Goal: Use online tool/utility: Utilize a website feature to perform a specific function

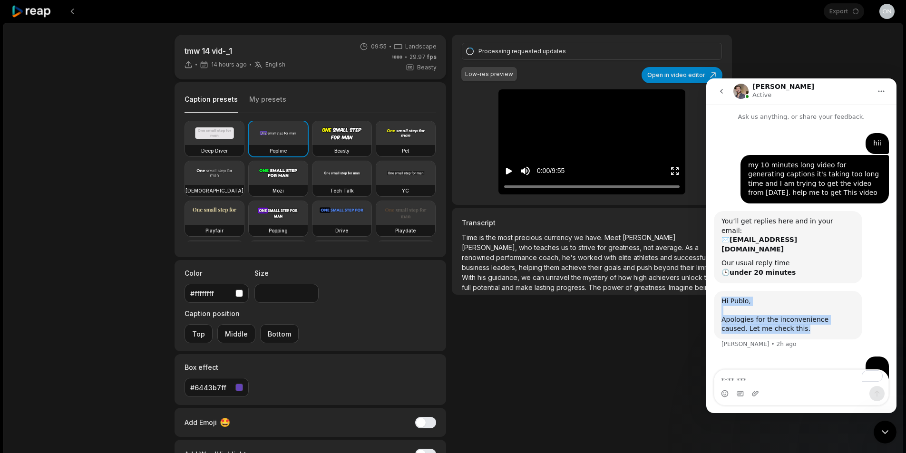
scroll to position [1, 0]
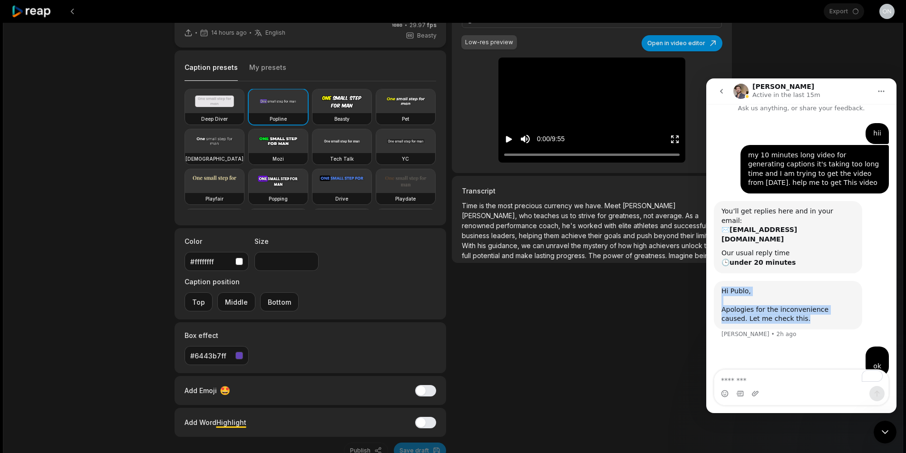
scroll to position [49, 0]
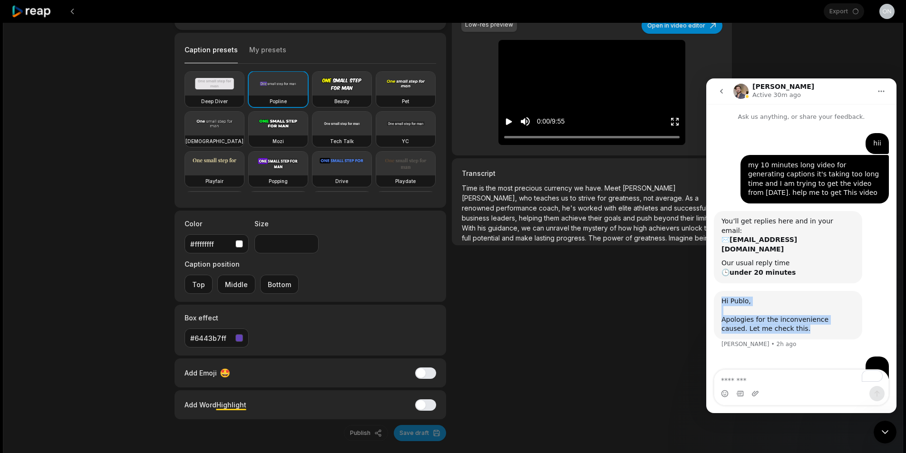
scroll to position [1, 0]
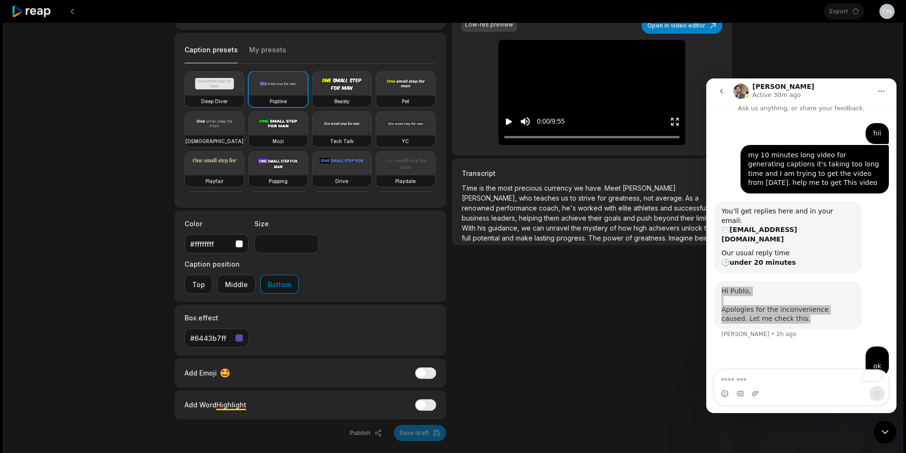
click at [561, 322] on div "Processing requested updates Low-res preview Open in video editor Time Time is …" at bounding box center [592, 213] width 280 height 456
click at [724, 87] on button "go back" at bounding box center [721, 91] width 18 height 18
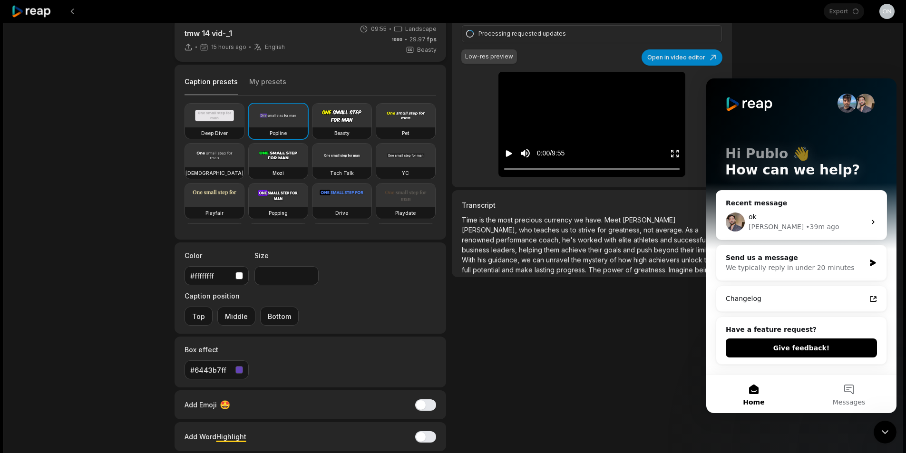
scroll to position [0, 0]
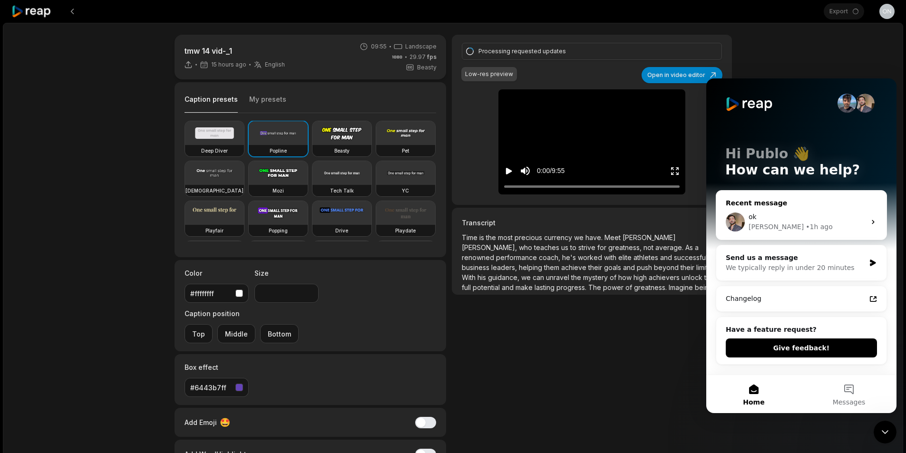
click at [808, 213] on div "ok" at bounding box center [806, 217] width 117 height 10
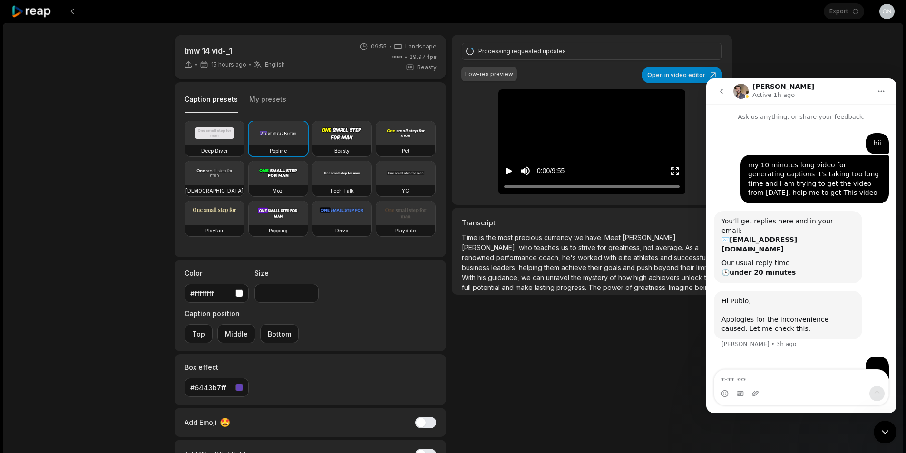
scroll to position [9, 0]
